Goal: Information Seeking & Learning: Learn about a topic

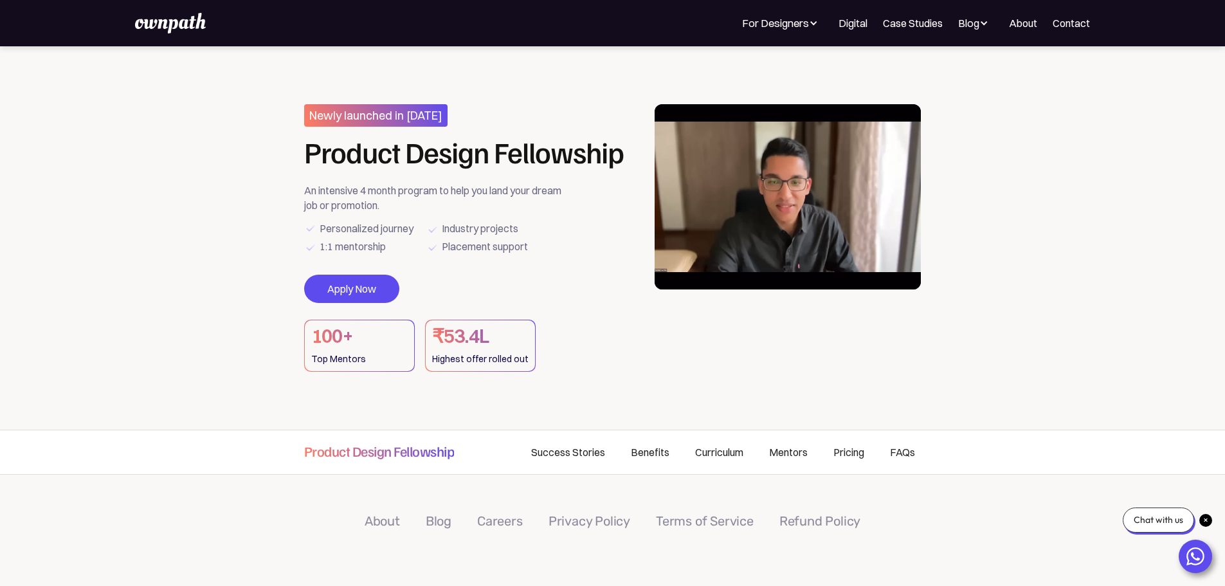
click at [2, 262] on section "Newly launched in [DATE] Product Design Fellowship An intensive 4 month program…" at bounding box center [612, 237] width 1225 height 383
click at [260, 231] on section "Newly launched in [DATE] Product Design Fellowship An intensive 4 month program…" at bounding box center [612, 237] width 1225 height 383
drag, startPoint x: 376, startPoint y: 187, endPoint x: 519, endPoint y: 183, distance: 142.8
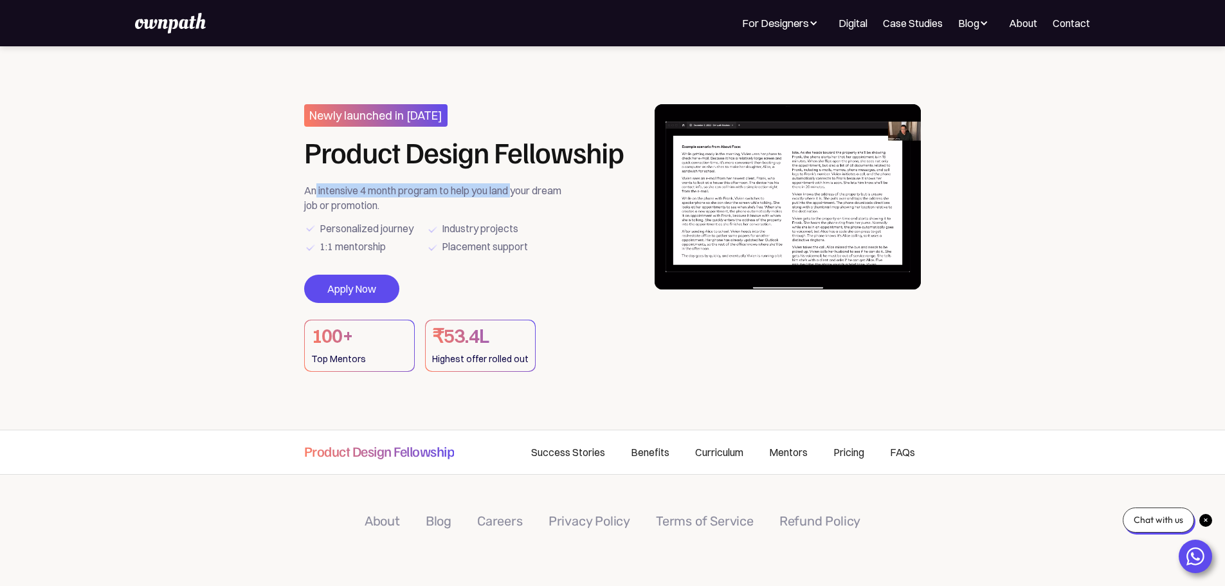
click at [519, 183] on div "Newly launched in [DATE] Product Design Fellowship An intensive 4 month program…" at bounding box center [470, 238] width 333 height 268
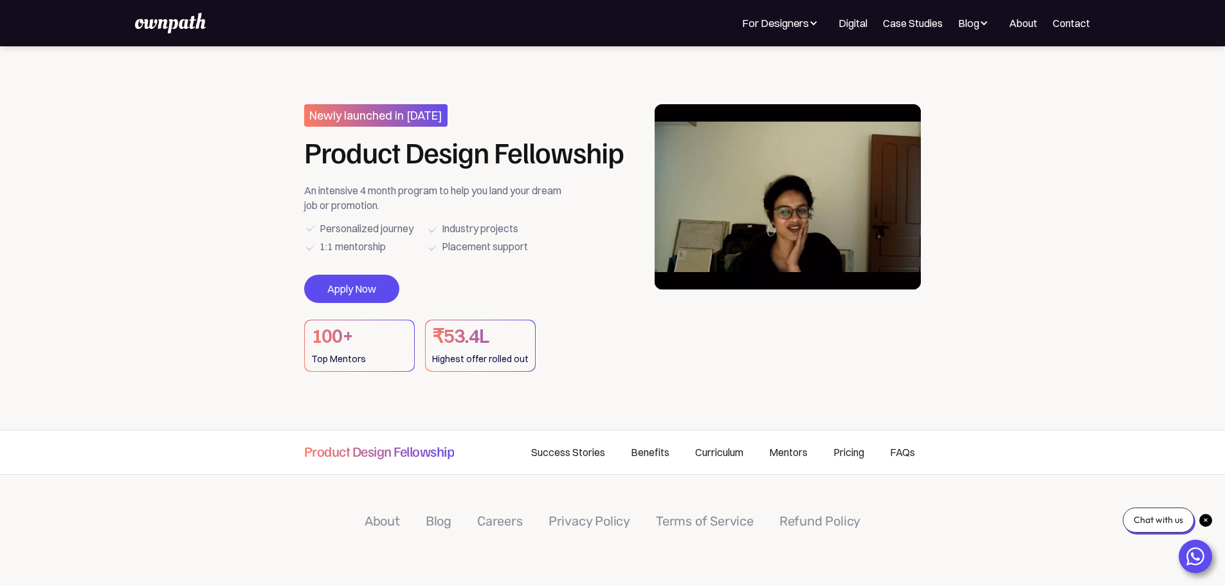
click at [450, 212] on div "An intensive 4 month program to help you land your dream job or promotion." at bounding box center [437, 197] width 267 height 29
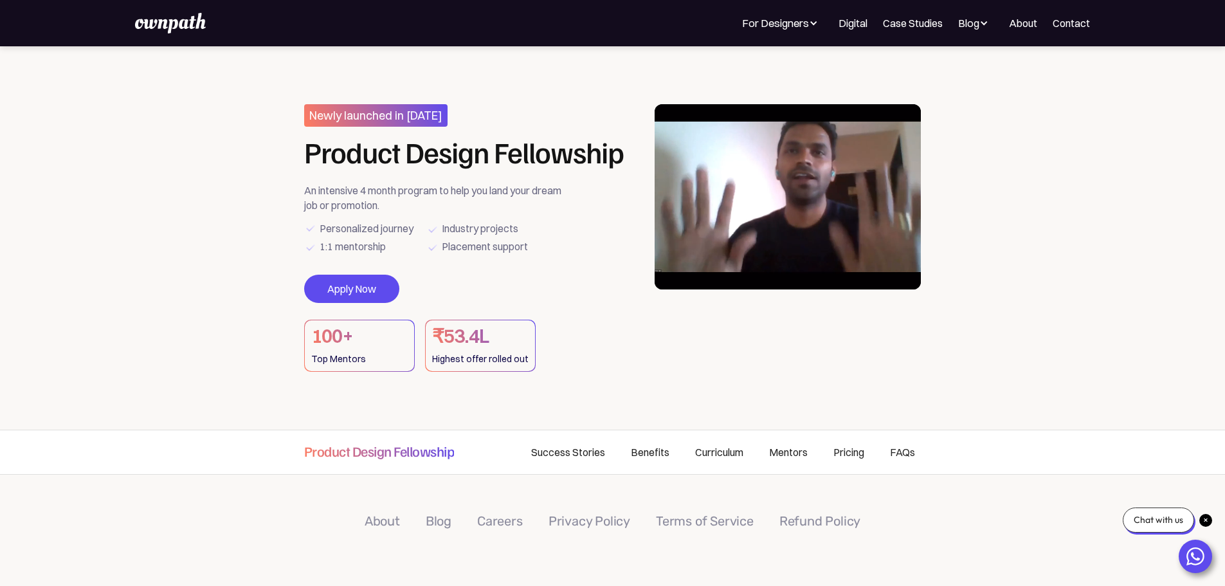
click at [245, 239] on section "Newly launched in [DATE] Product Design Fellowship An intensive 4 month program…" at bounding box center [612, 237] width 1225 height 383
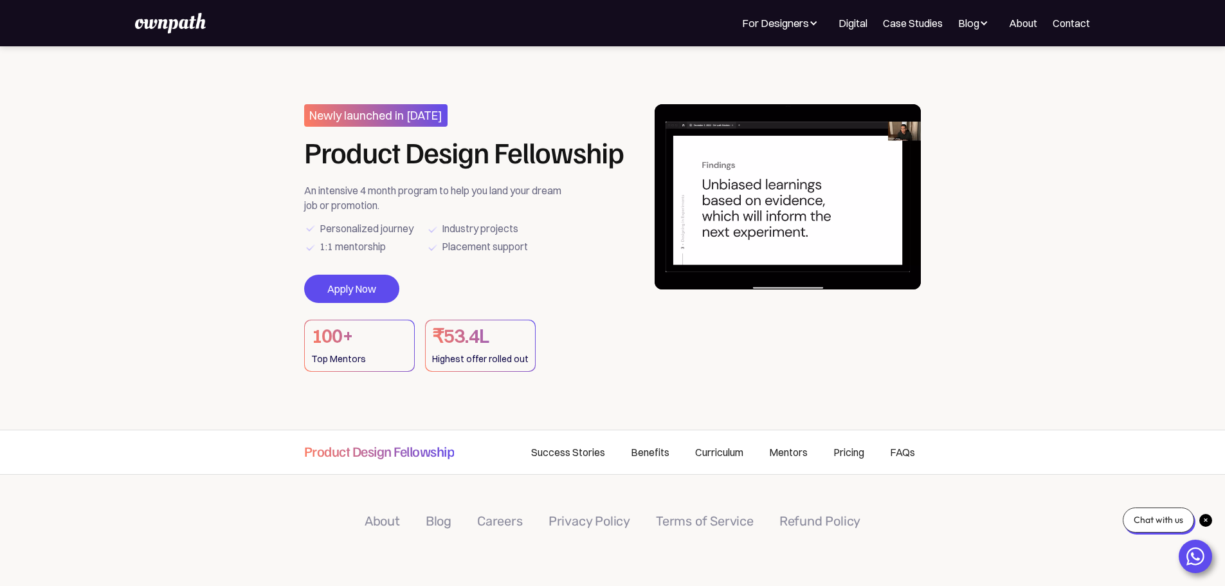
click at [245, 239] on section "Newly launched in [DATE] Product Design Fellowship An intensive 4 month program…" at bounding box center [612, 237] width 1225 height 383
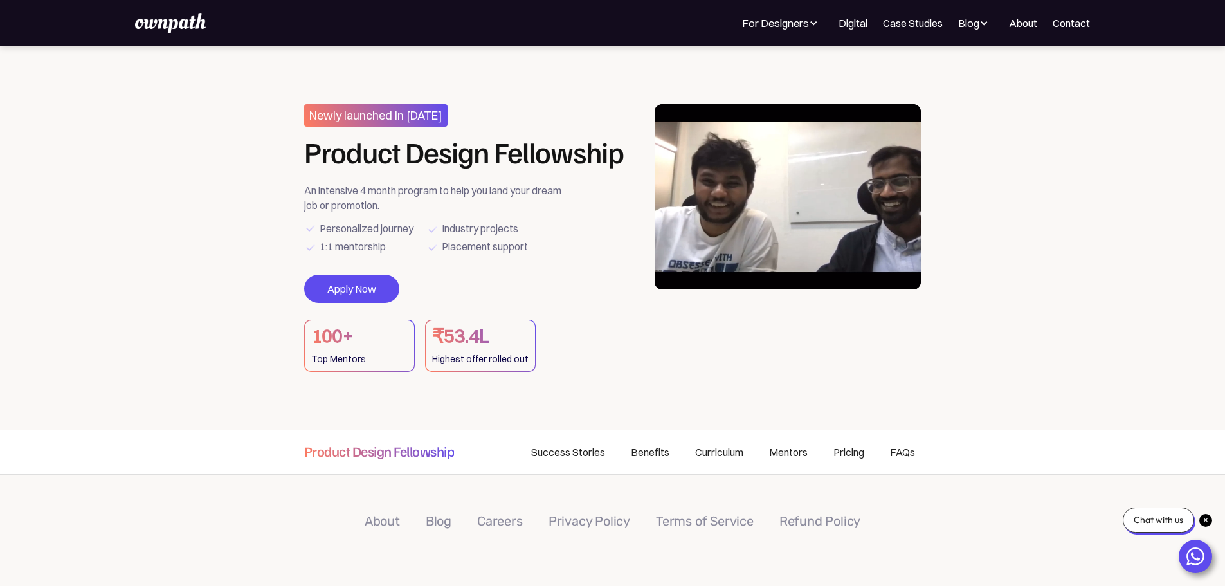
click at [245, 239] on section "Newly launched in [DATE] Product Design Fellowship An intensive 4 month program…" at bounding box center [612, 237] width 1225 height 383
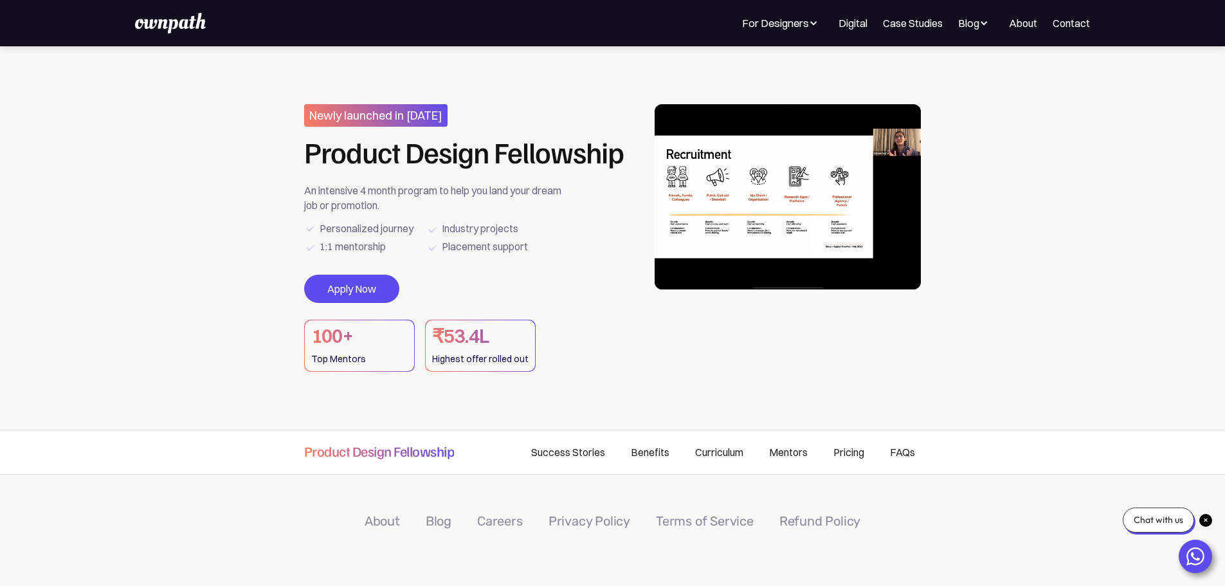
click at [205, 279] on section "Newly launched in [DATE] Product Design Fellowship An intensive 4 month program…" at bounding box center [612, 237] width 1225 height 383
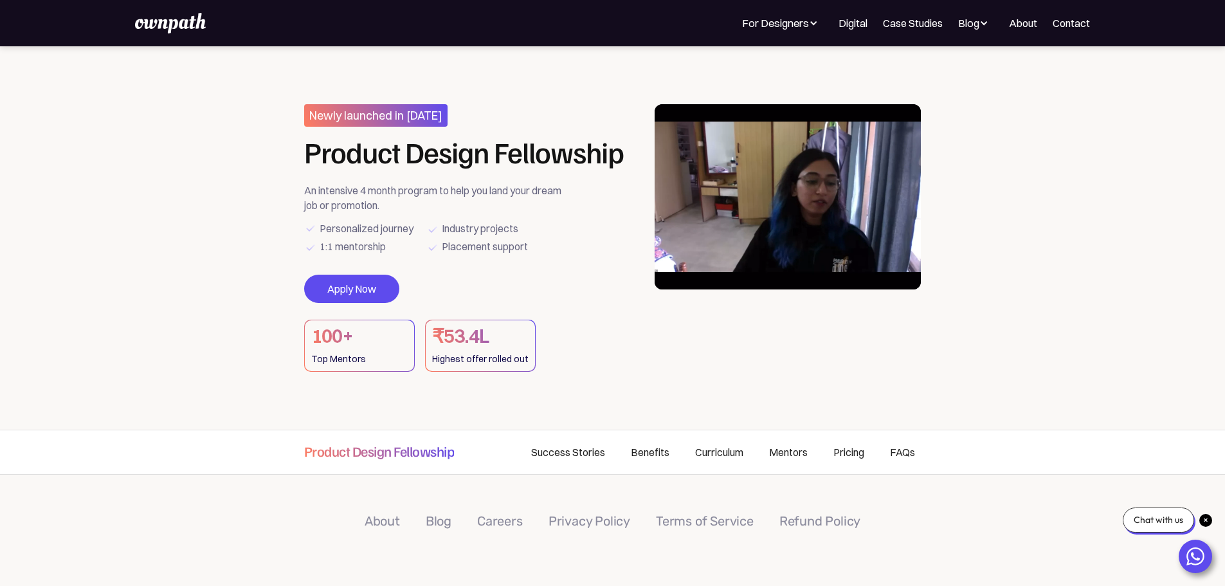
scroll to position [214, 0]
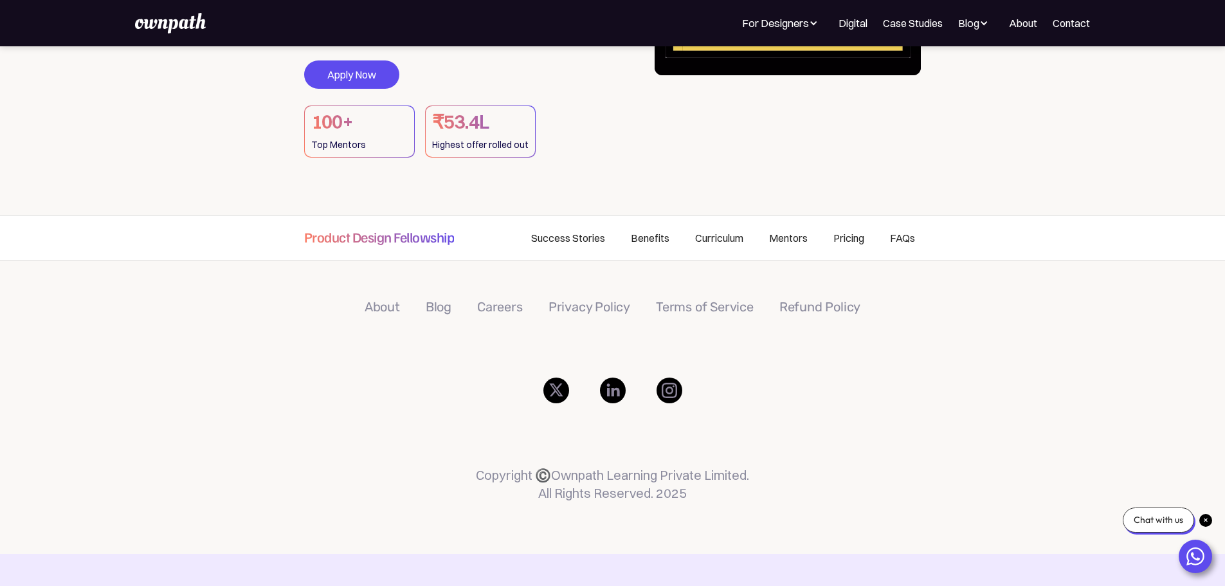
click at [199, 260] on div "Product Design Fellowship Success Stories Benefits Curriculum Mentors Pricing F…" at bounding box center [612, 237] width 1225 height 45
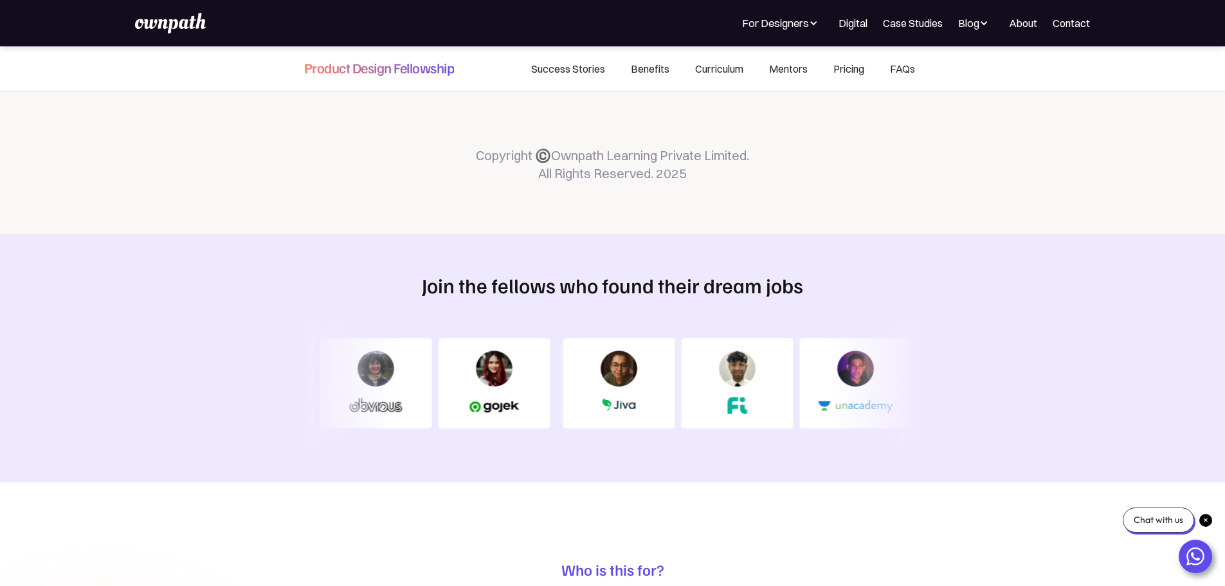
scroll to position [643, 0]
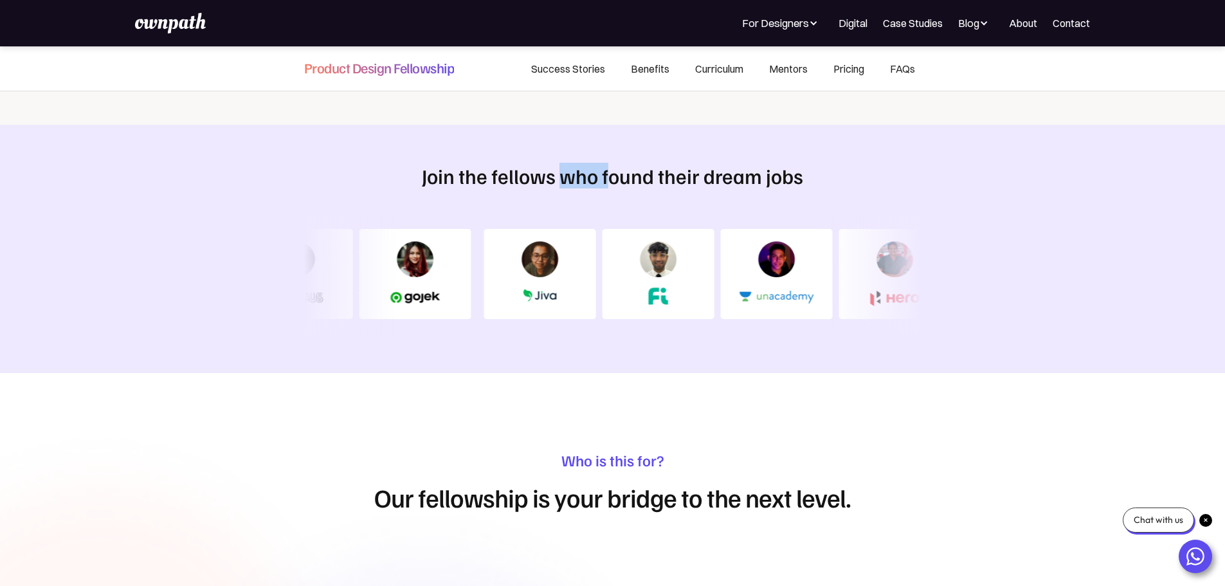
drag, startPoint x: 565, startPoint y: 181, endPoint x: 612, endPoint y: 185, distance: 46.5
click at [612, 185] on h2 "Join the fellows who found their dream jobs" at bounding box center [612, 175] width 617 height 24
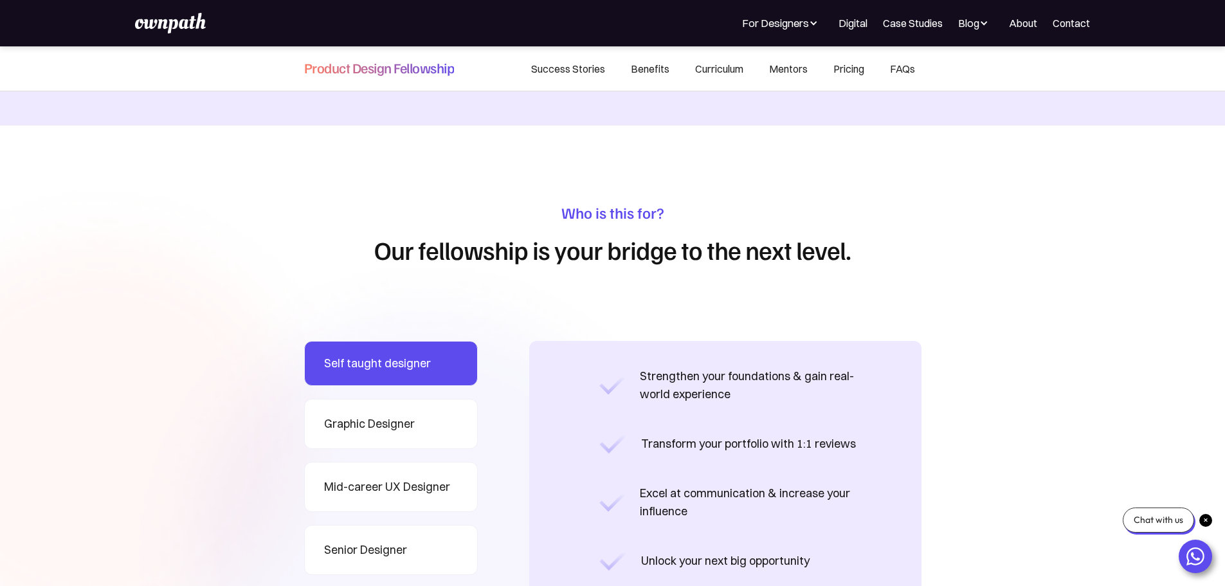
scroll to position [1072, 0]
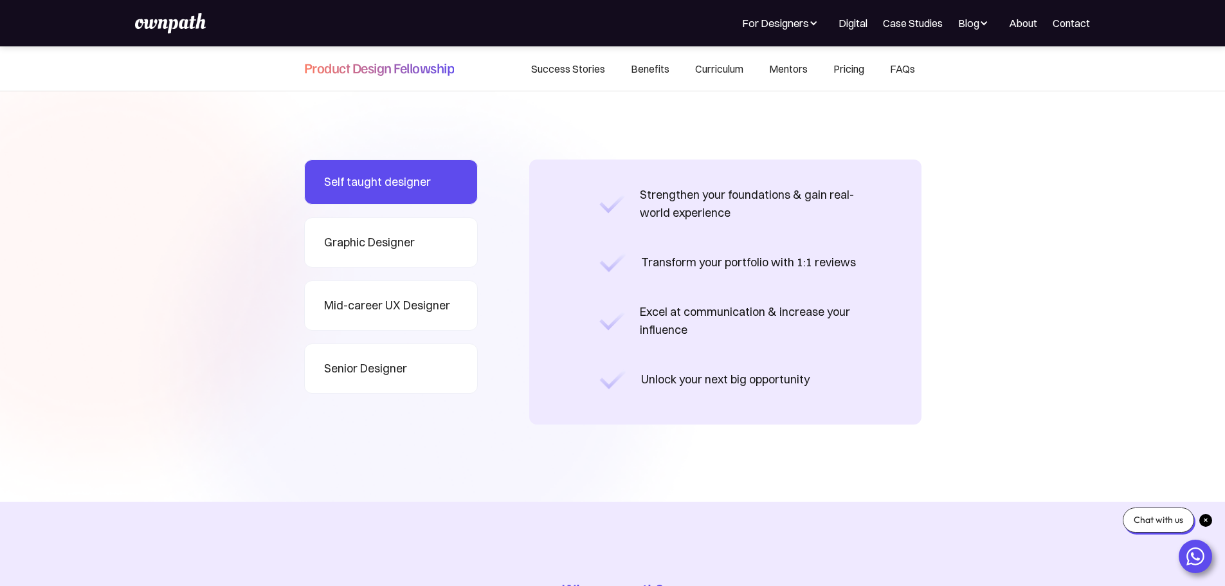
click at [147, 248] on address "Who is this for? Our fellowship is your bridge to the next level. You are a ...…" at bounding box center [612, 223] width 1225 height 558
drag, startPoint x: 664, startPoint y: 277, endPoint x: 801, endPoint y: 287, distance: 137.3
click at [801, 282] on div "Transform your portfolio with 1:1 reviews" at bounding box center [726, 262] width 264 height 39
drag, startPoint x: 650, startPoint y: 304, endPoint x: 720, endPoint y: 322, distance: 71.6
click at [720, 322] on div "Strengthen your foundations & gain real-world experience Transform your portfol…" at bounding box center [726, 292] width 264 height 214
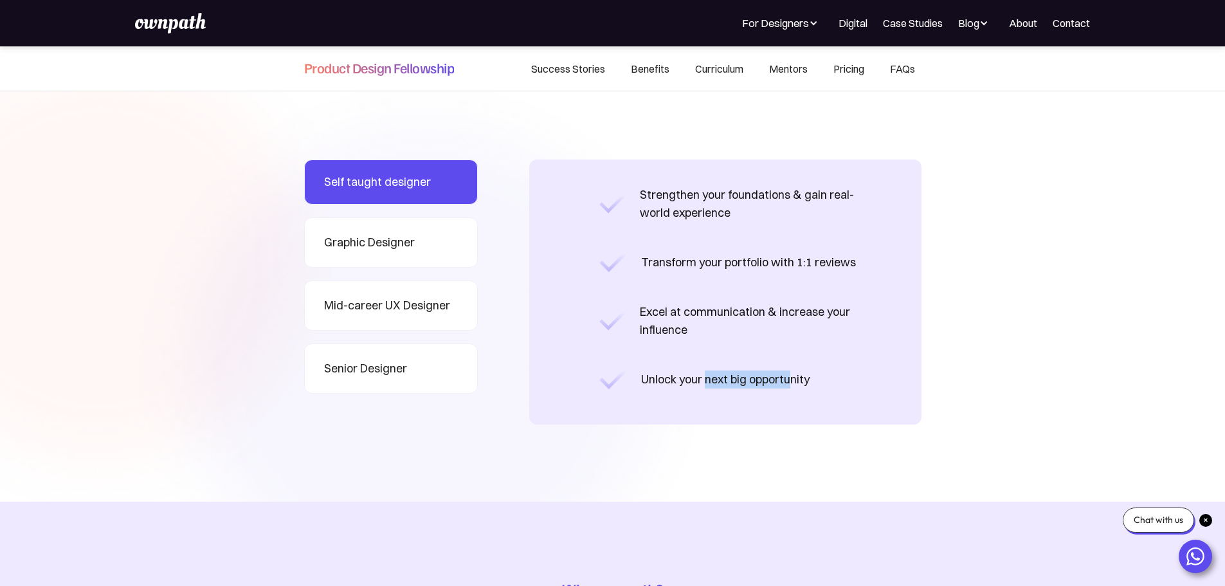
drag, startPoint x: 704, startPoint y: 397, endPoint x: 791, endPoint y: 391, distance: 87.0
click at [791, 388] on div "Unlock your next big opportunity" at bounding box center [725, 379] width 169 height 18
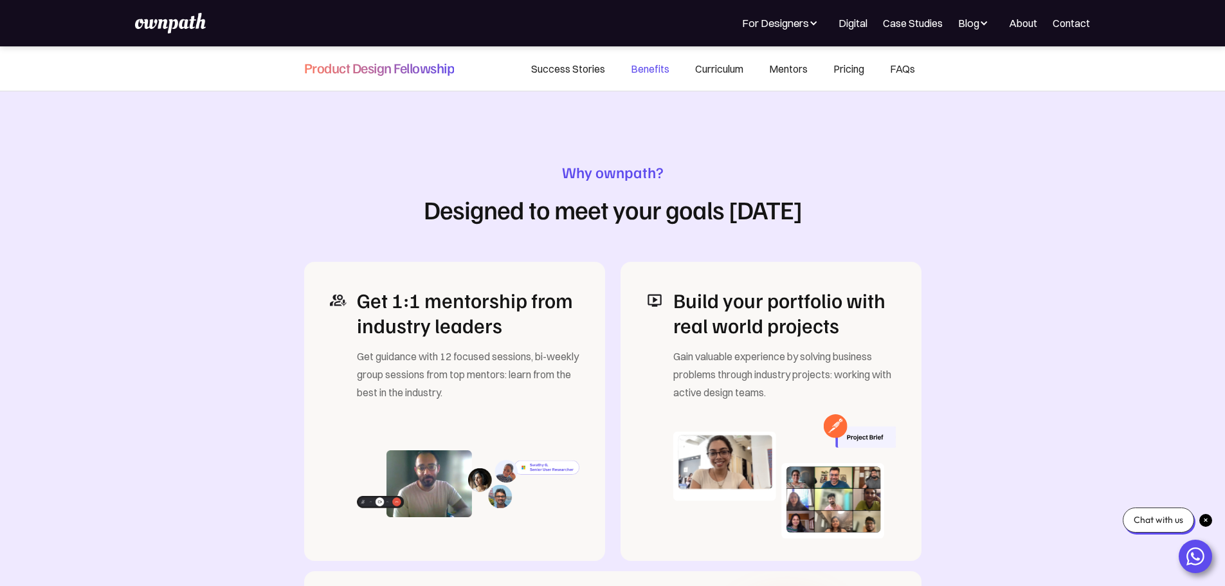
scroll to position [1501, 0]
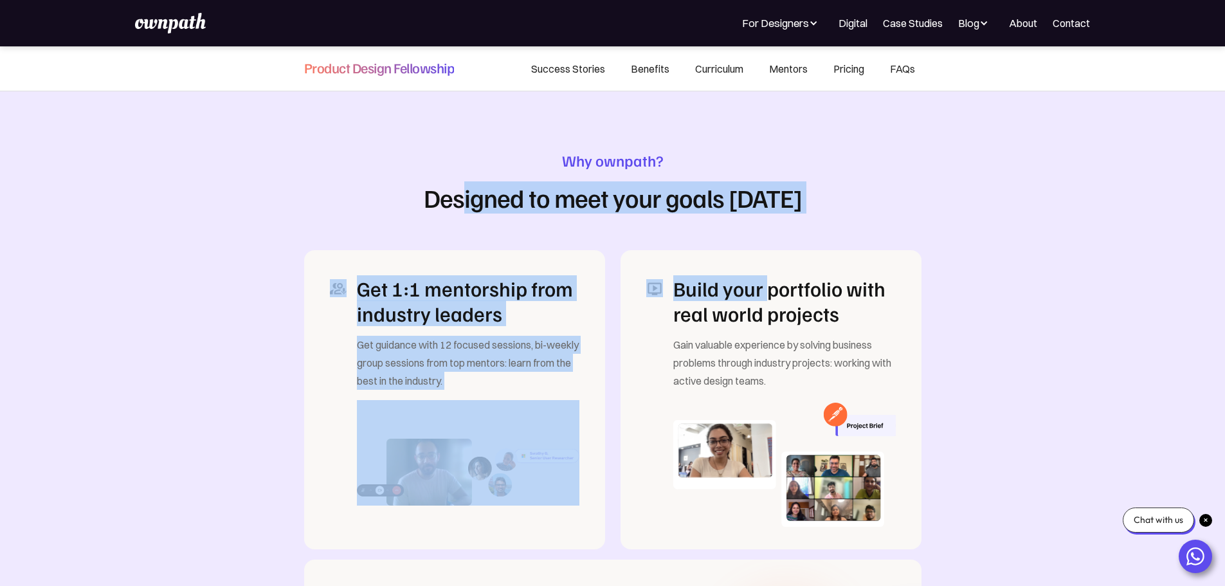
drag, startPoint x: 471, startPoint y: 198, endPoint x: 762, endPoint y: 252, distance: 296.3
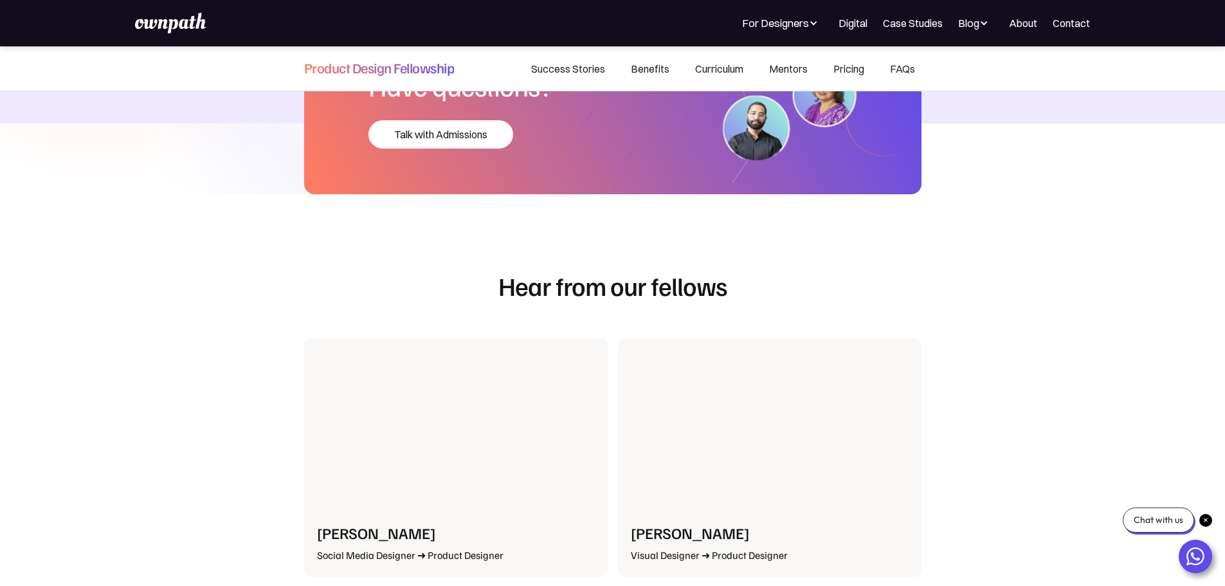
scroll to position [2573, 0]
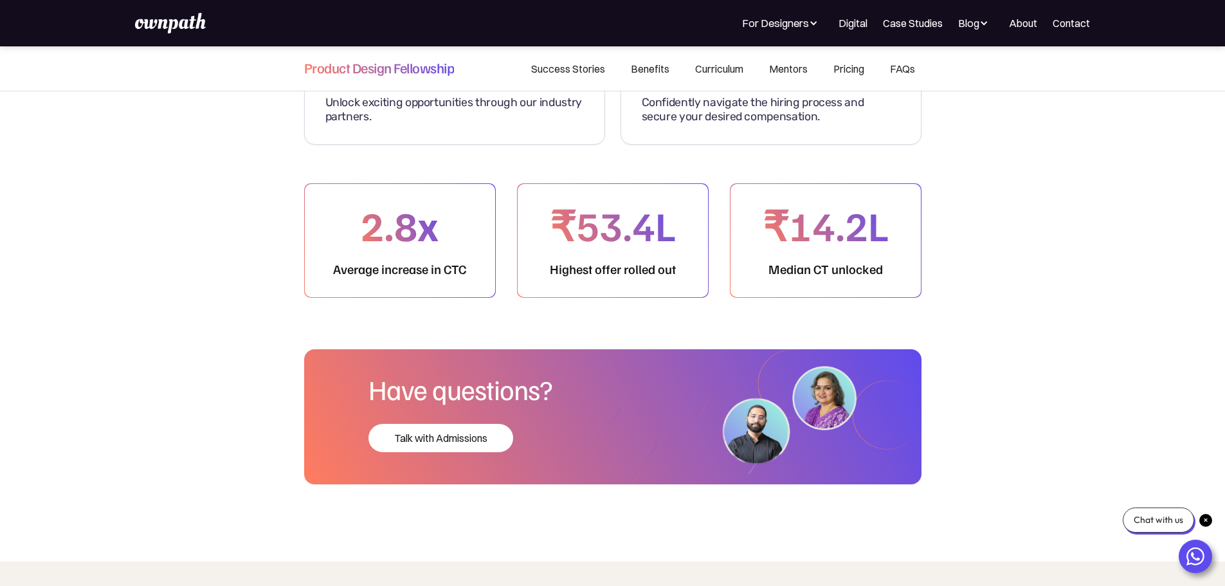
scroll to position [6003, 0]
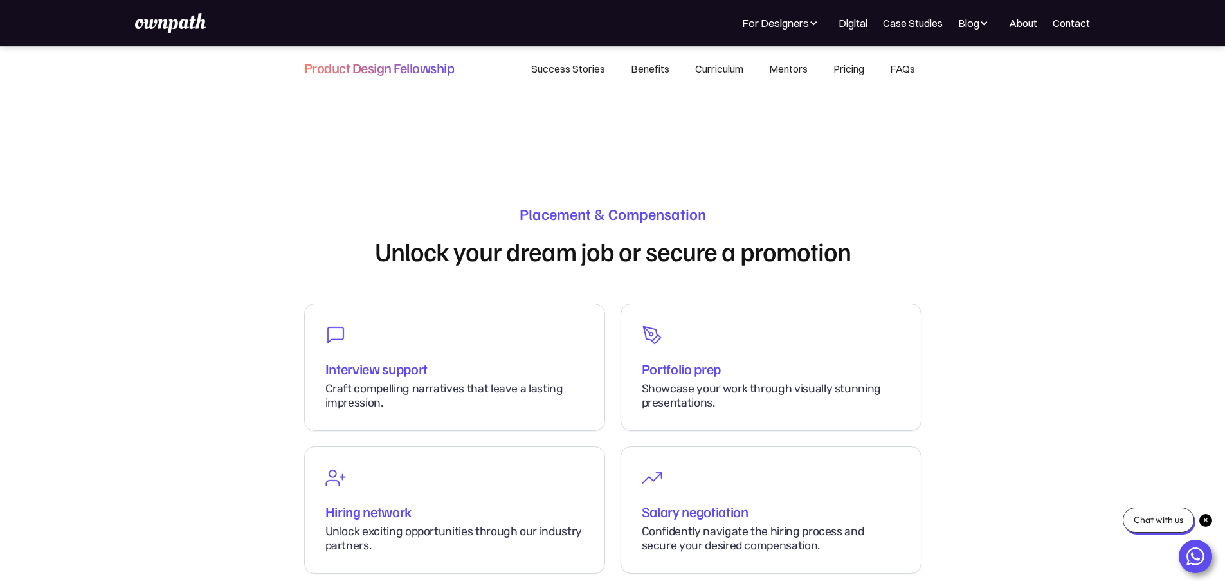
click at [1075, 347] on div "Placement & Compensation Unlock your dream job or secure a promotion Interview …" at bounding box center [612, 559] width 1225 height 864
drag, startPoint x: 349, startPoint y: 416, endPoint x: 490, endPoint y: 393, distance: 142.7
drag, startPoint x: 571, startPoint y: 378, endPoint x: 808, endPoint y: 389, distance: 237.6
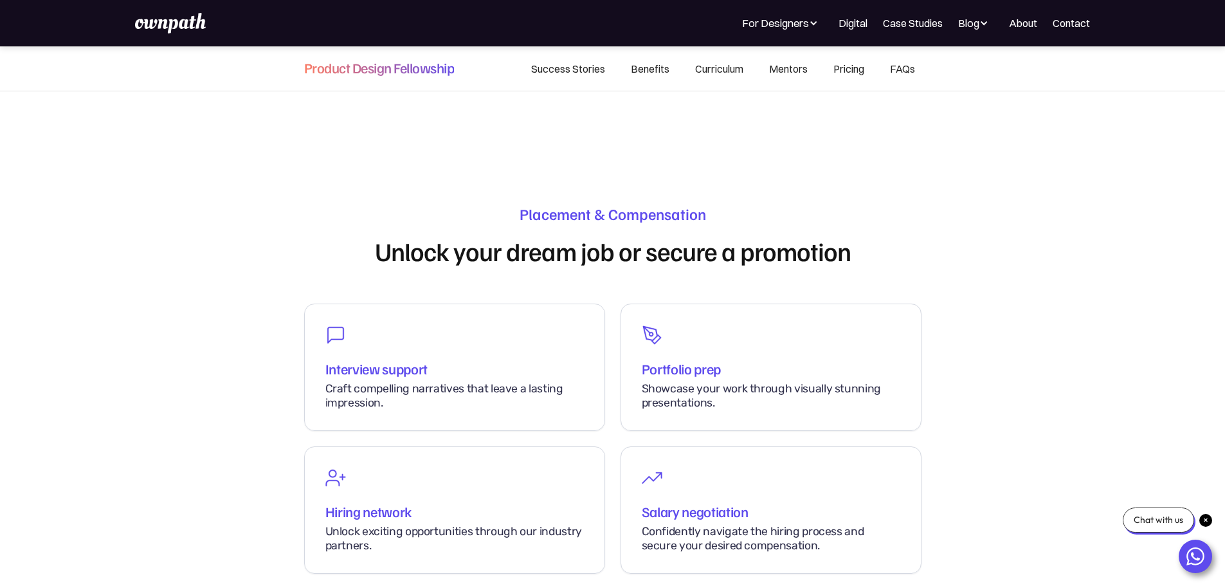
drag, startPoint x: 843, startPoint y: 376, endPoint x: 876, endPoint y: 381, distance: 33.3
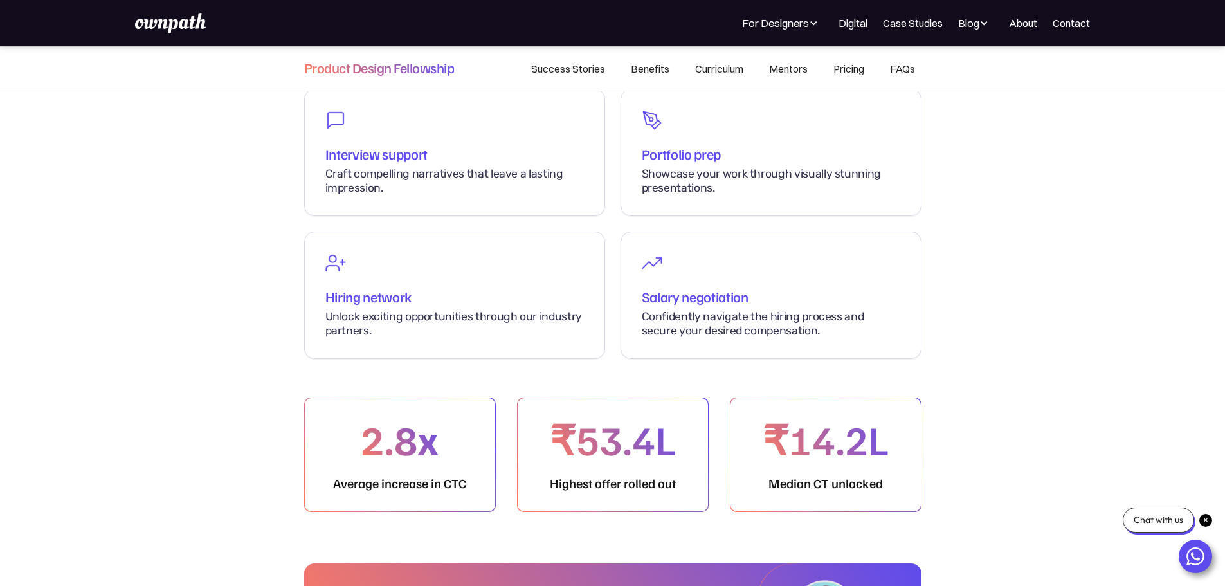
click at [1104, 337] on div "Placement & Compensation Unlock your dream job or secure a promotion Interview …" at bounding box center [612, 344] width 1225 height 864
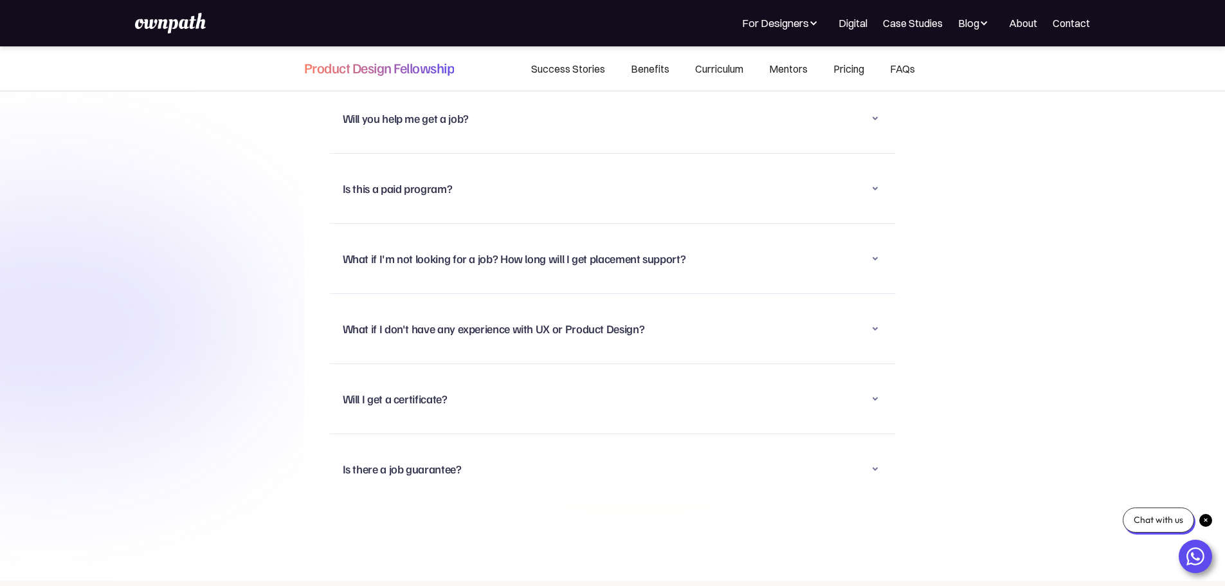
scroll to position [8517, 0]
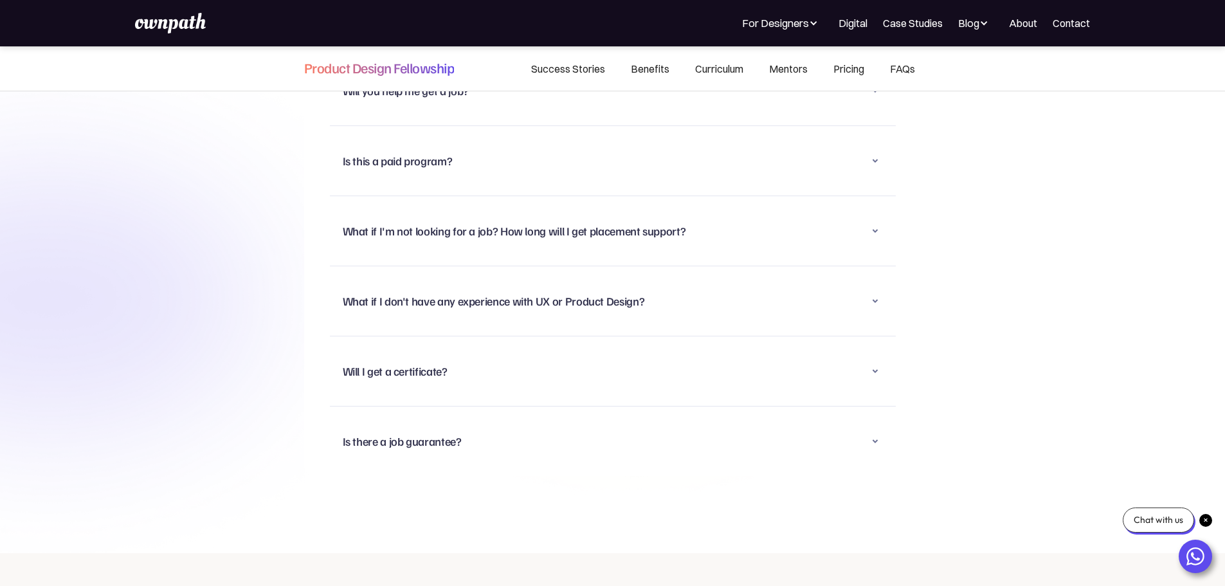
click at [1131, 264] on div "HAVE ANY QUESTIONS? Frequently Asked Questions What is the time commitment for …" at bounding box center [612, 145] width 1225 height 815
